Goal: Transaction & Acquisition: Purchase product/service

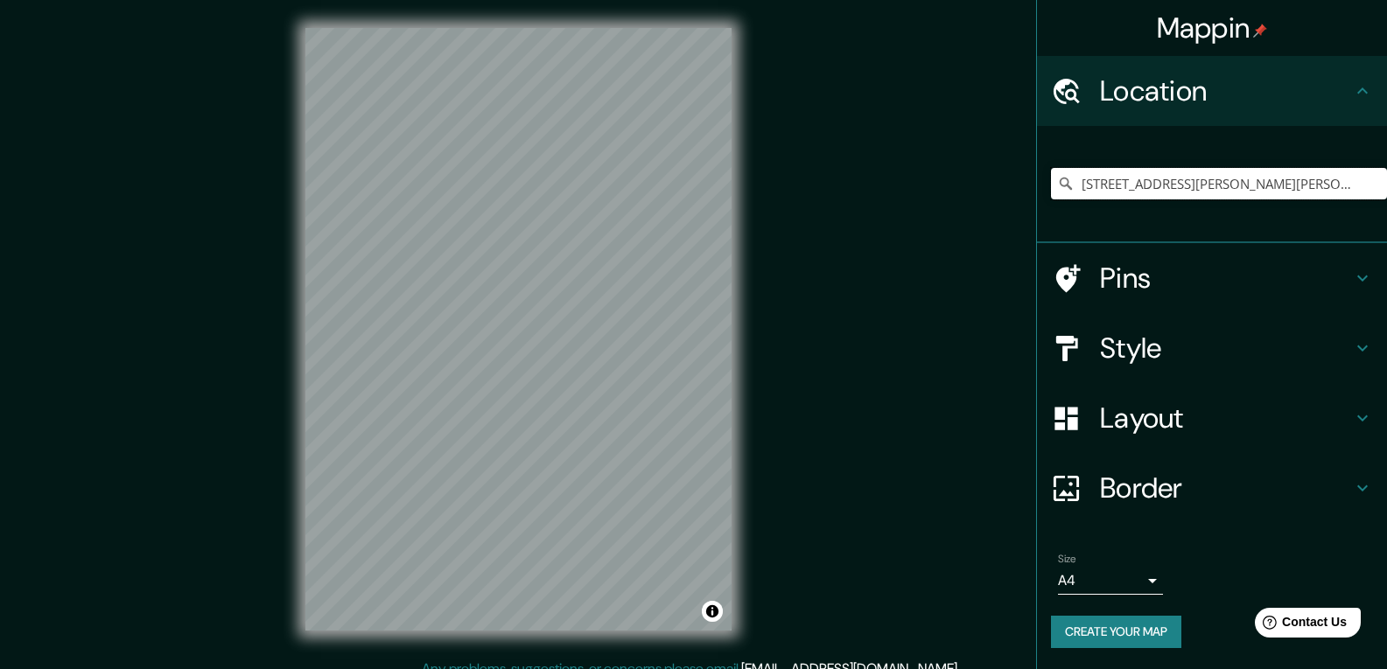
click at [1259, 177] on input "[STREET_ADDRESS][PERSON_NAME][PERSON_NAME]" at bounding box center [1219, 183] width 336 height 31
click at [1366, 182] on input "[STREET_ADDRESS][PERSON_NAME][PERSON_NAME]" at bounding box center [1219, 183] width 336 height 31
click at [1353, 187] on input "[STREET_ADDRESS][PERSON_NAME][PERSON_NAME]" at bounding box center [1219, 183] width 336 height 31
click at [1343, 192] on input "[STREET_ADDRESS][PERSON_NAME][PERSON_NAME]" at bounding box center [1219, 183] width 336 height 31
click at [1050, 187] on div "[STREET_ADDRESS][PERSON_NAME][PERSON_NAME]" at bounding box center [1212, 184] width 350 height 117
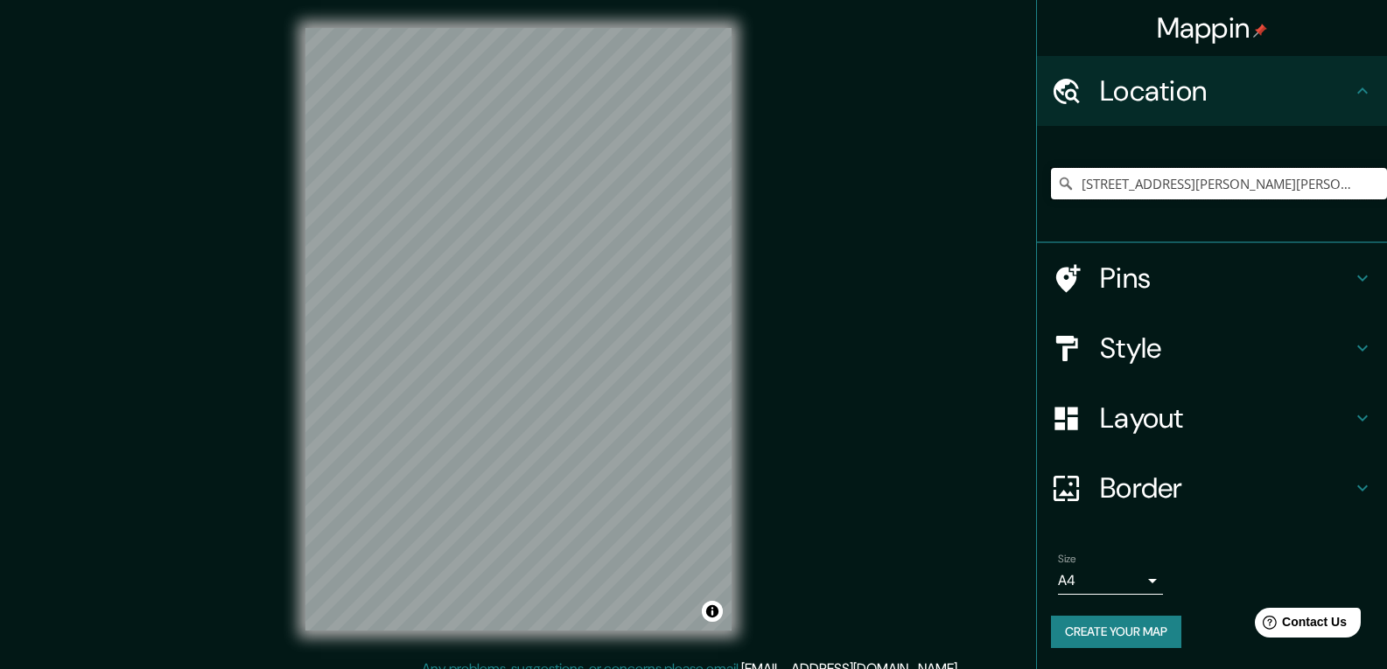
click at [1053, 186] on input "[STREET_ADDRESS][PERSON_NAME][PERSON_NAME]" at bounding box center [1219, 183] width 336 height 31
click at [1065, 191] on icon at bounding box center [1065, 183] width 17 height 17
click at [1063, 188] on icon at bounding box center [1065, 183] width 17 height 17
